Goal: Information Seeking & Learning: Learn about a topic

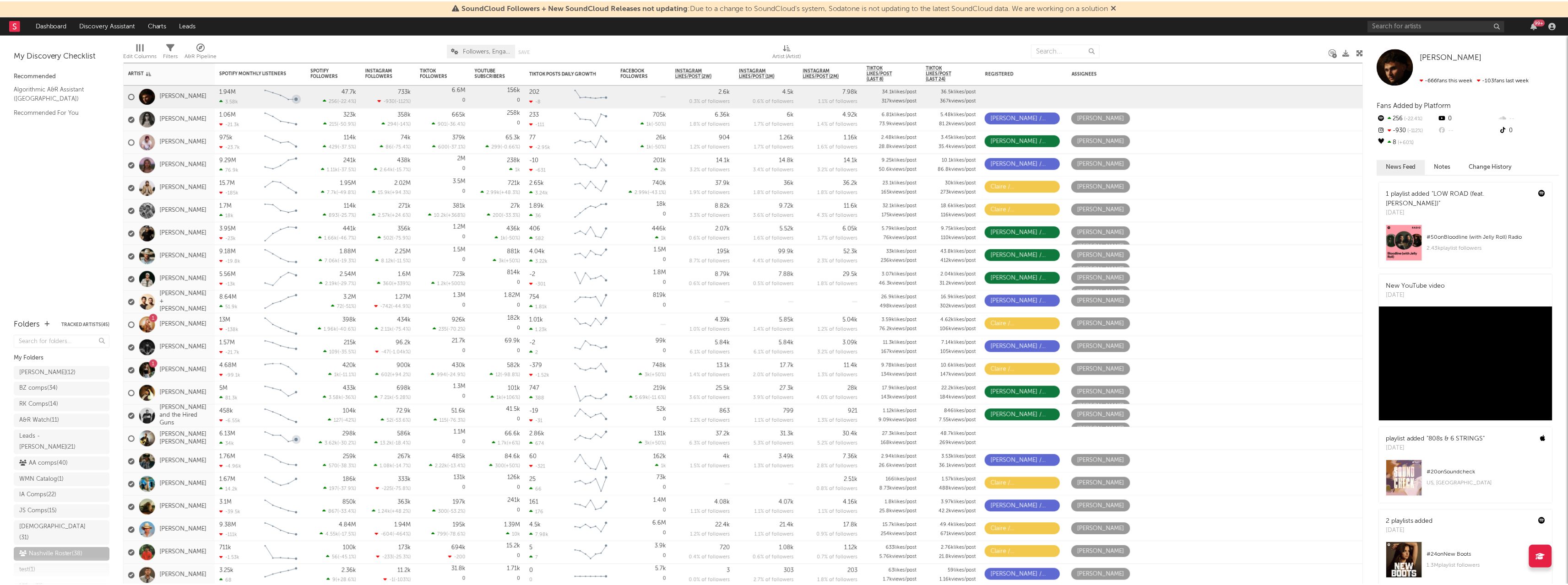
scroll to position [33, 0]
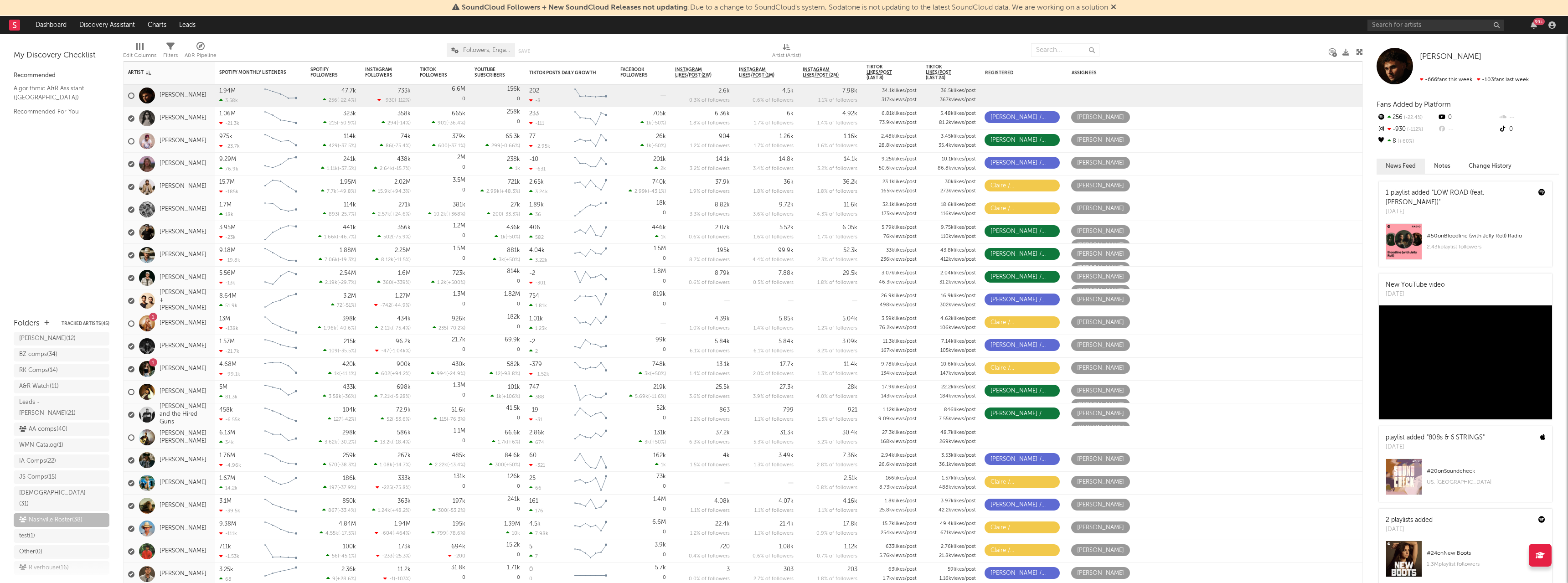
click at [1116, 8] on icon at bounding box center [1113, 7] width 6 height 7
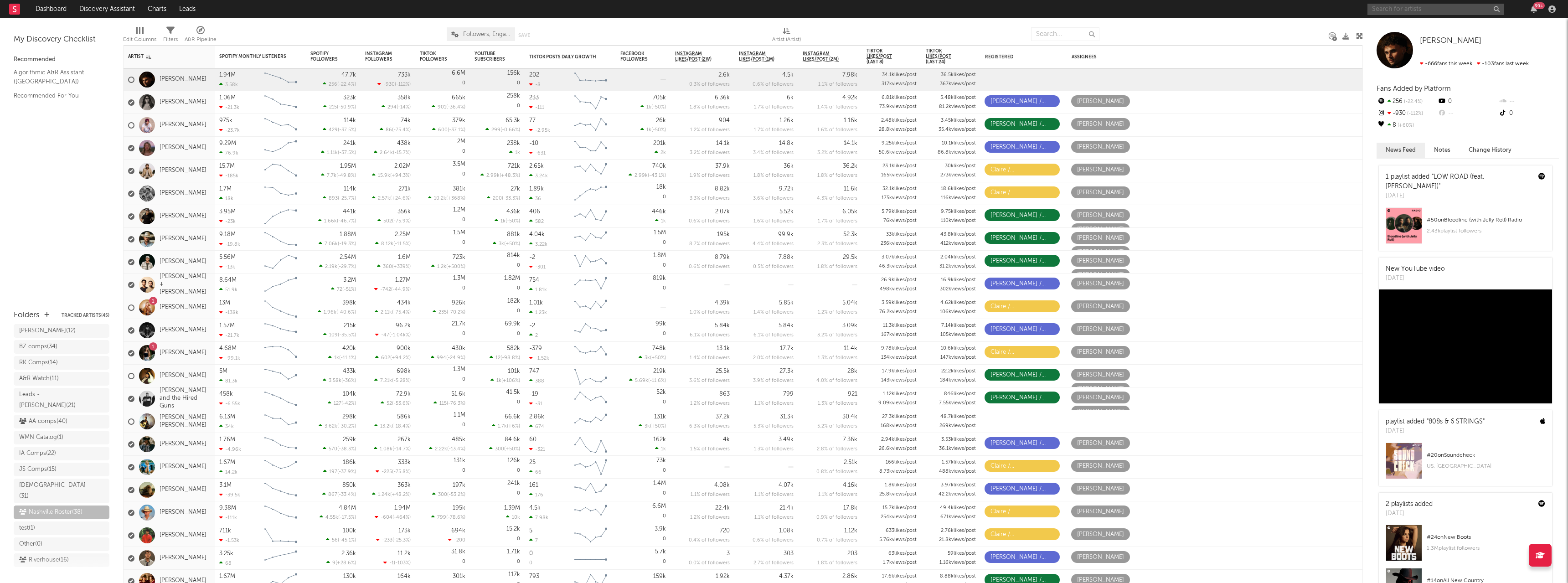
click at [1394, 10] on input "text" at bounding box center [1436, 9] width 137 height 12
click at [1417, 11] on input "the creekers" at bounding box center [1436, 9] width 137 height 12
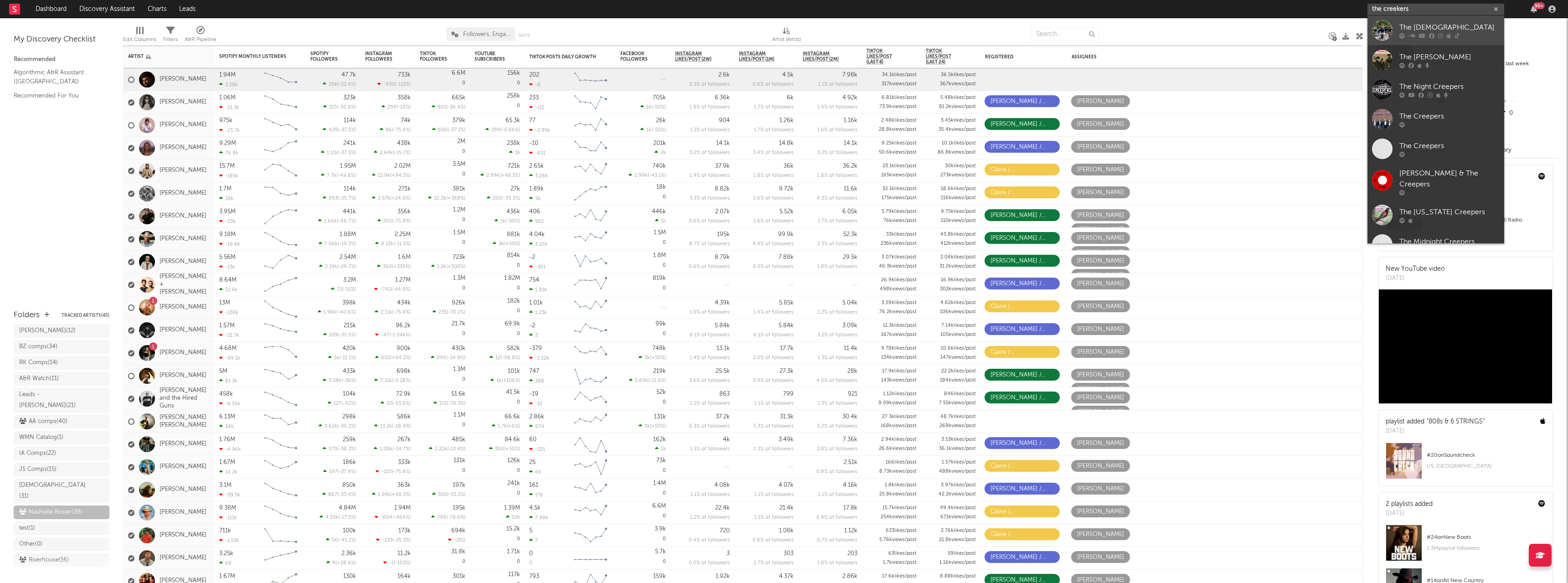
type input "the creekers"
click at [1417, 30] on div "The [DEMOGRAPHIC_DATA]" at bounding box center [1449, 27] width 100 height 11
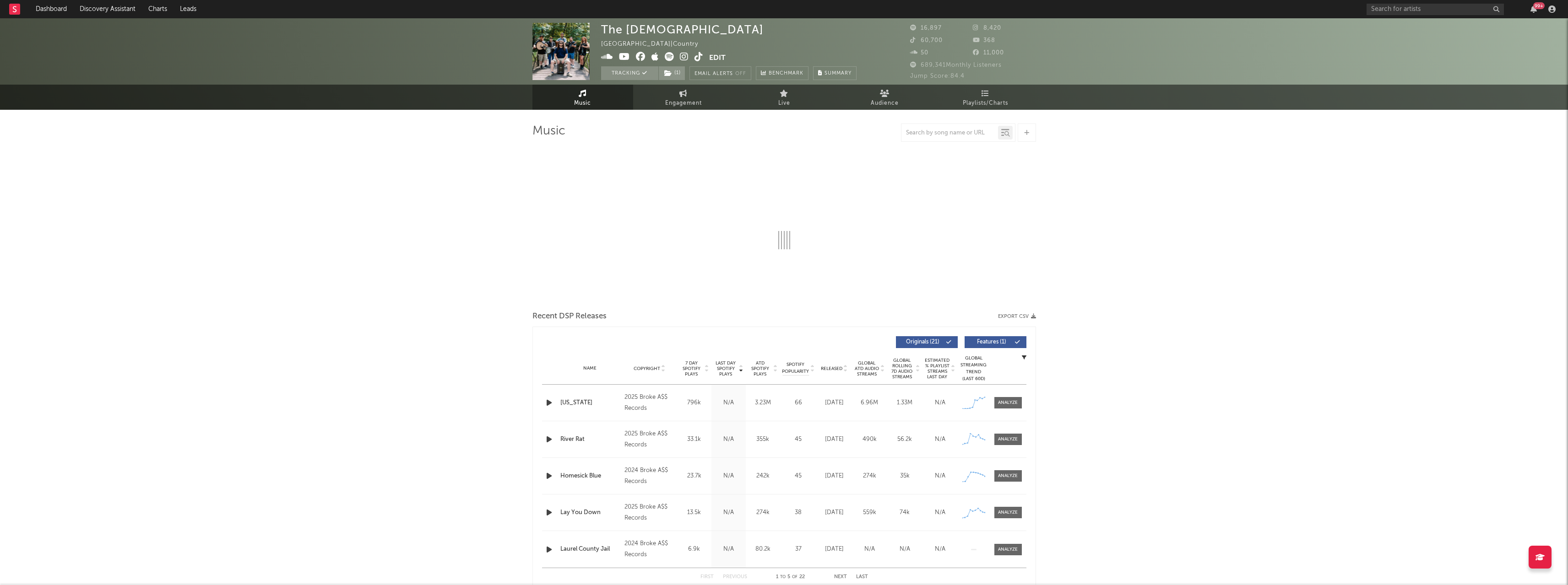
select select "6m"
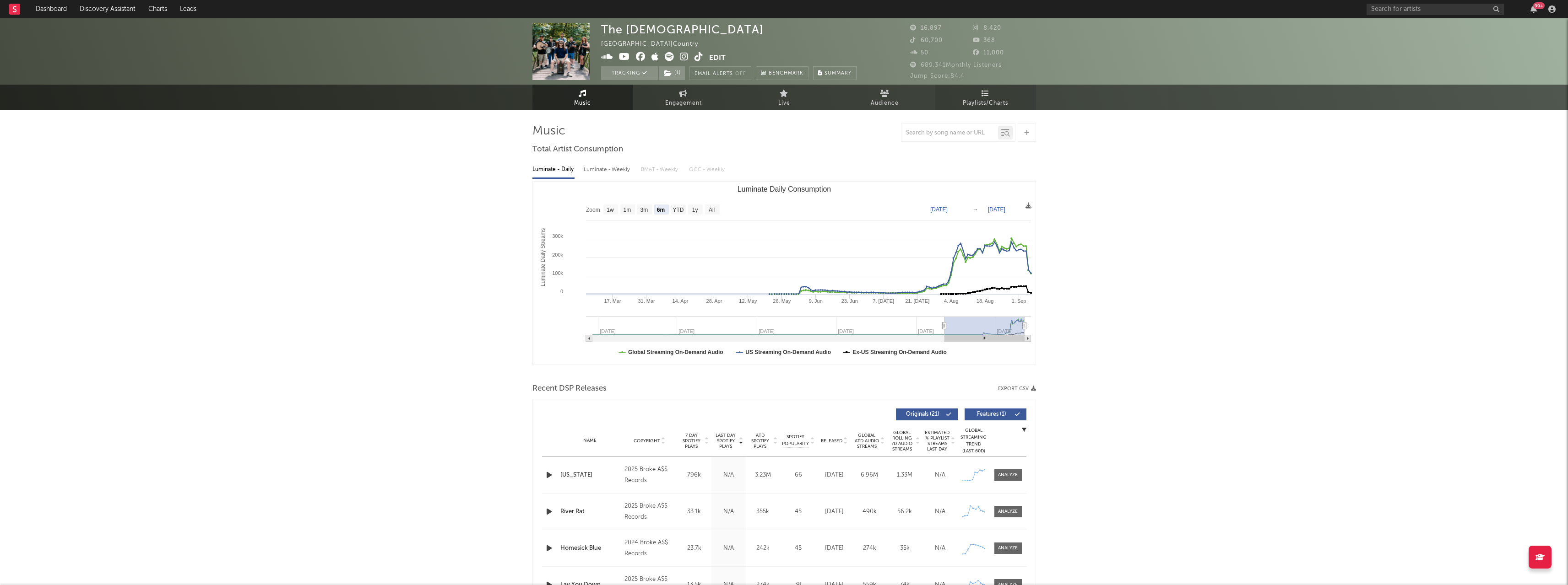
click at [979, 105] on span "Playlists/Charts" at bounding box center [986, 103] width 45 height 11
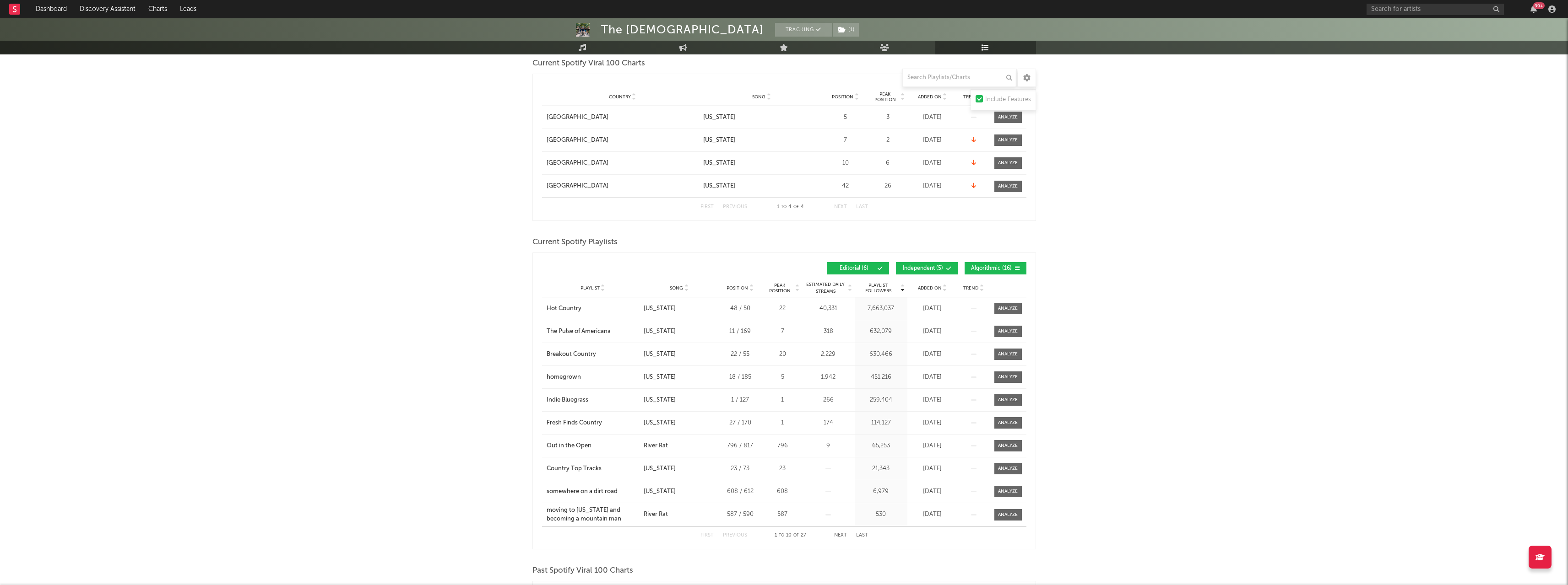
scroll to position [349, 0]
